Goal: Task Accomplishment & Management: Complete application form

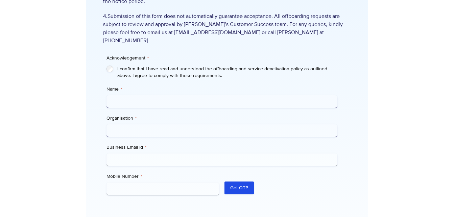
scroll to position [161, 0]
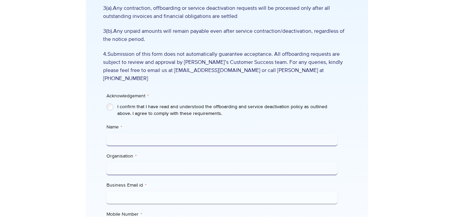
click at [164, 103] on label "I confirm that I have read and understood the offboarding and service deactivat…" at bounding box center [227, 110] width 220 height 14
click at [150, 133] on input "Name *" at bounding box center [221, 139] width 231 height 13
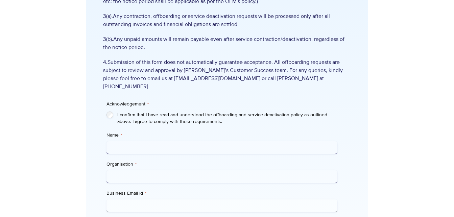
scroll to position [262, 0]
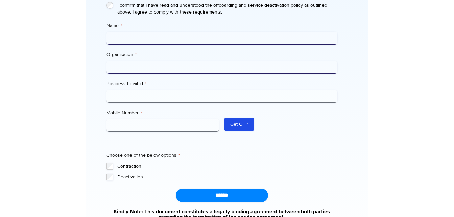
click at [137, 163] on label "Contraction" at bounding box center [227, 166] width 220 height 7
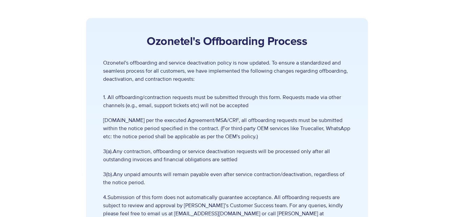
scroll to position [0, 0]
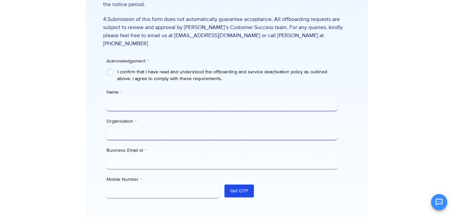
scroll to position [203, 0]
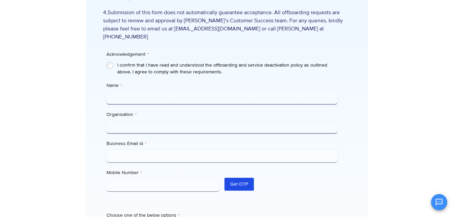
drag, startPoint x: 169, startPoint y: 91, endPoint x: 167, endPoint y: 94, distance: 3.9
click at [169, 92] on input "Name *" at bounding box center [221, 98] width 231 height 13
click at [262, 111] on div "Organisation *" at bounding box center [221, 122] width 231 height 22
click at [189, 121] on input "Organisation *" at bounding box center [221, 127] width 231 height 13
click at [270, 151] on input "Business Email id *" at bounding box center [221, 156] width 231 height 13
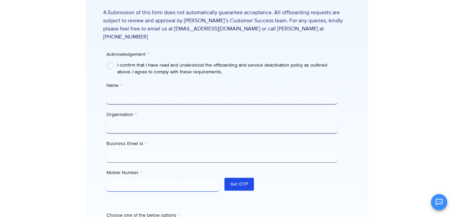
click at [153, 181] on input "Mobile Number *" at bounding box center [162, 185] width 113 height 13
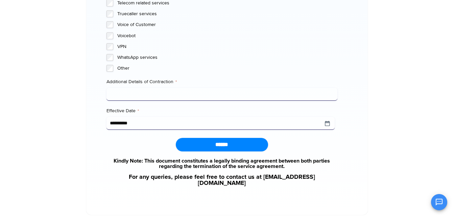
scroll to position [712, 0]
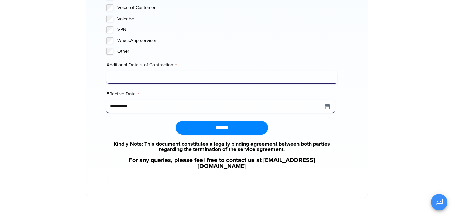
click at [117, 71] on input "Additional Details of Contraction *" at bounding box center [221, 77] width 231 height 13
click at [329, 100] on input "**********" at bounding box center [220, 106] width 228 height 13
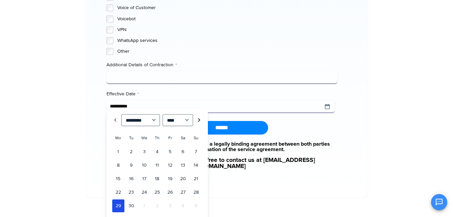
click at [200, 119] on link "Next" at bounding box center [199, 120] width 7 height 12
click at [135, 207] on link "28" at bounding box center [131, 205] width 12 height 13
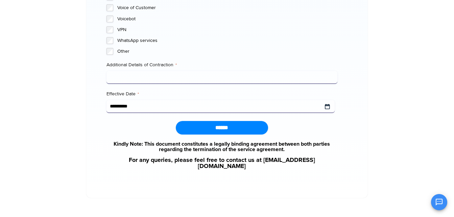
click at [328, 100] on input "Effective Date *" at bounding box center [220, 106] width 228 height 13
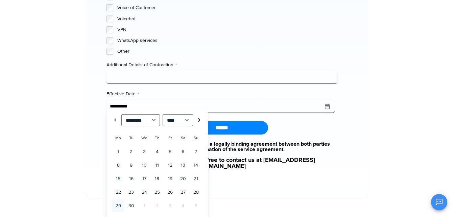
click at [201, 122] on link "Next" at bounding box center [199, 120] width 7 height 12
click at [144, 204] on link "29" at bounding box center [144, 205] width 12 height 13
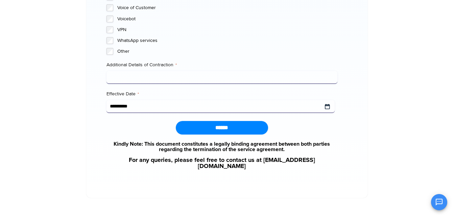
click at [326, 100] on input "Effective Date *" at bounding box center [220, 106] width 228 height 13
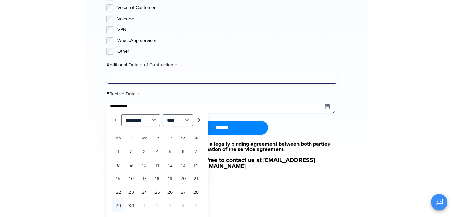
click at [201, 121] on link "Next" at bounding box center [199, 120] width 7 height 12
click at [157, 207] on link "30" at bounding box center [157, 205] width 12 height 13
type input "**********"
